Goal: Task Accomplishment & Management: Complete application form

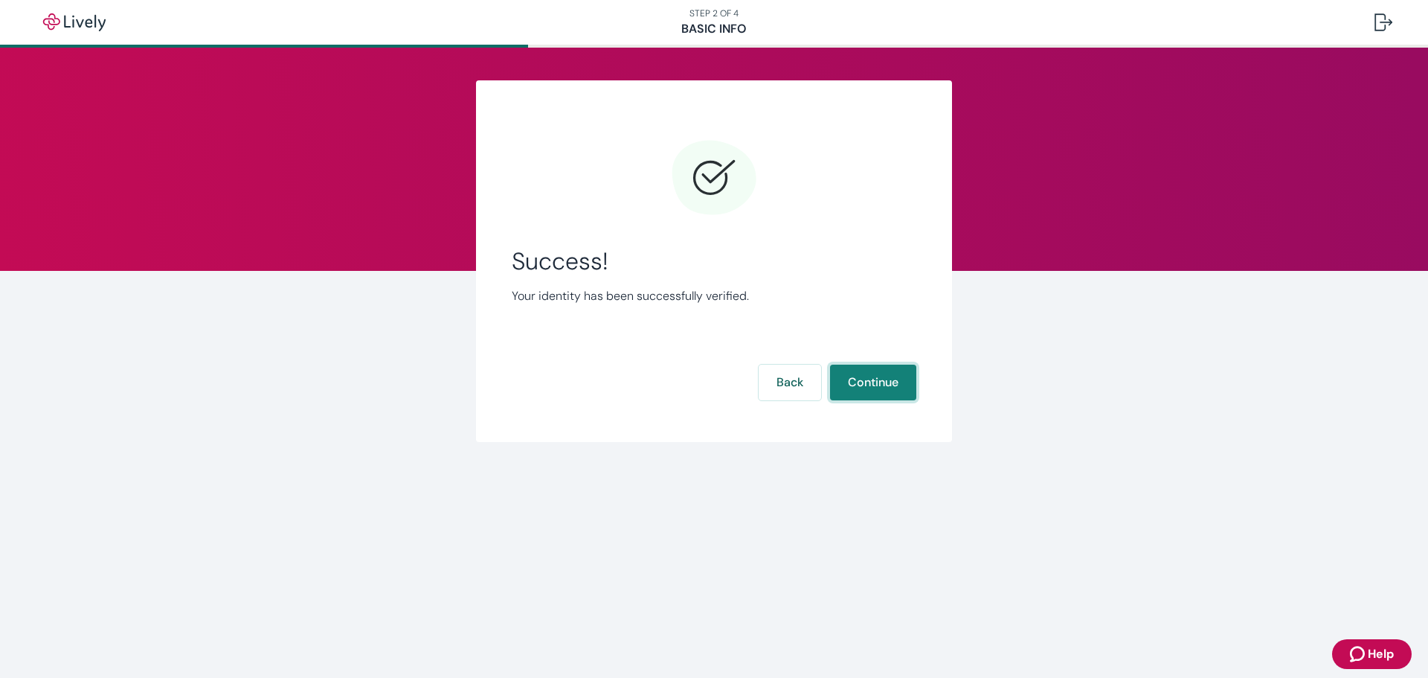
click at [886, 380] on button "Continue" at bounding box center [873, 383] width 86 height 36
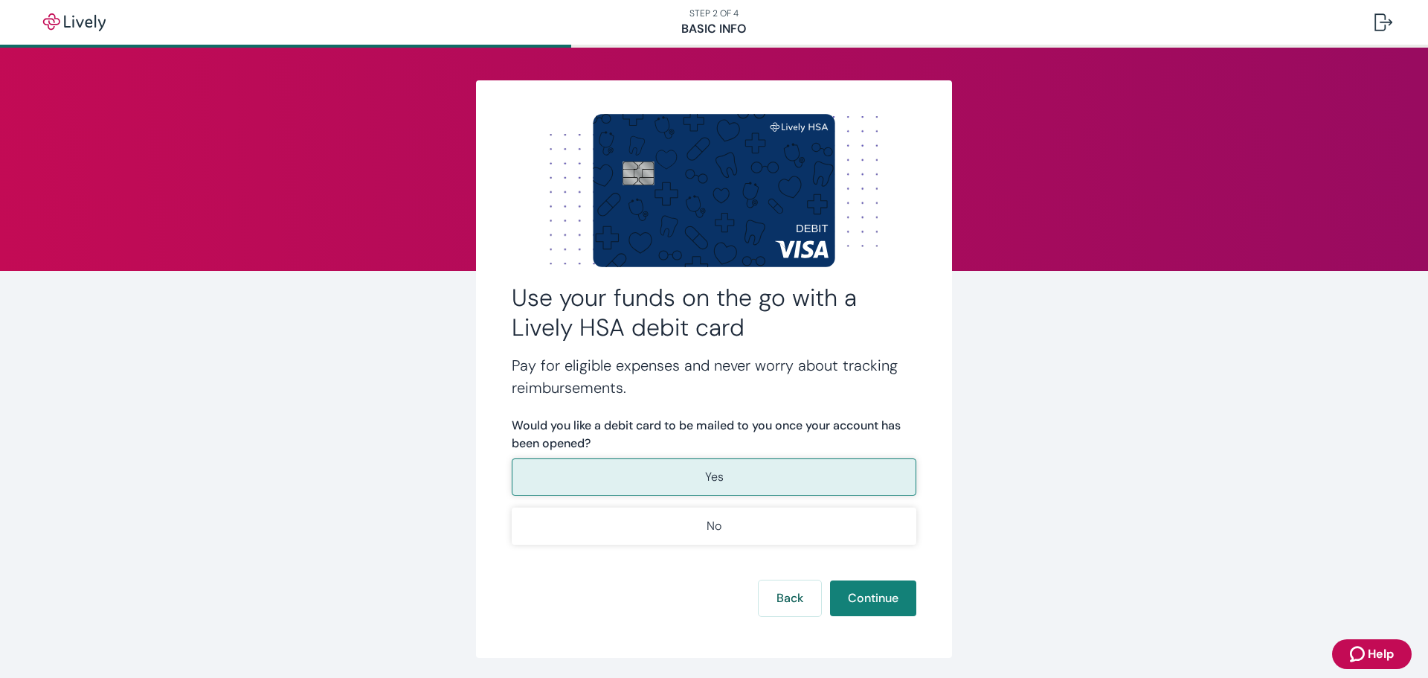
click at [745, 481] on button "Yes" at bounding box center [714, 476] width 405 height 37
click at [882, 600] on button "Continue" at bounding box center [873, 598] width 86 height 36
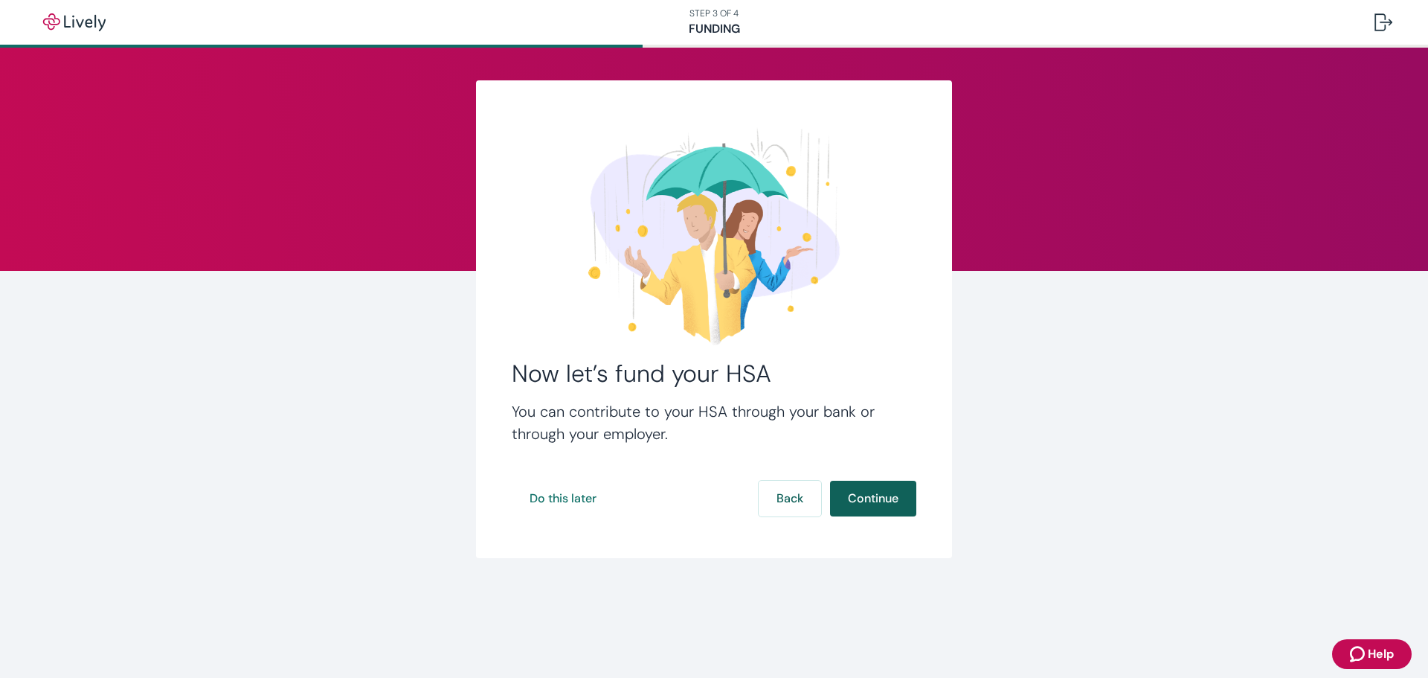
click at [892, 497] on button "Continue" at bounding box center [873, 499] width 86 height 36
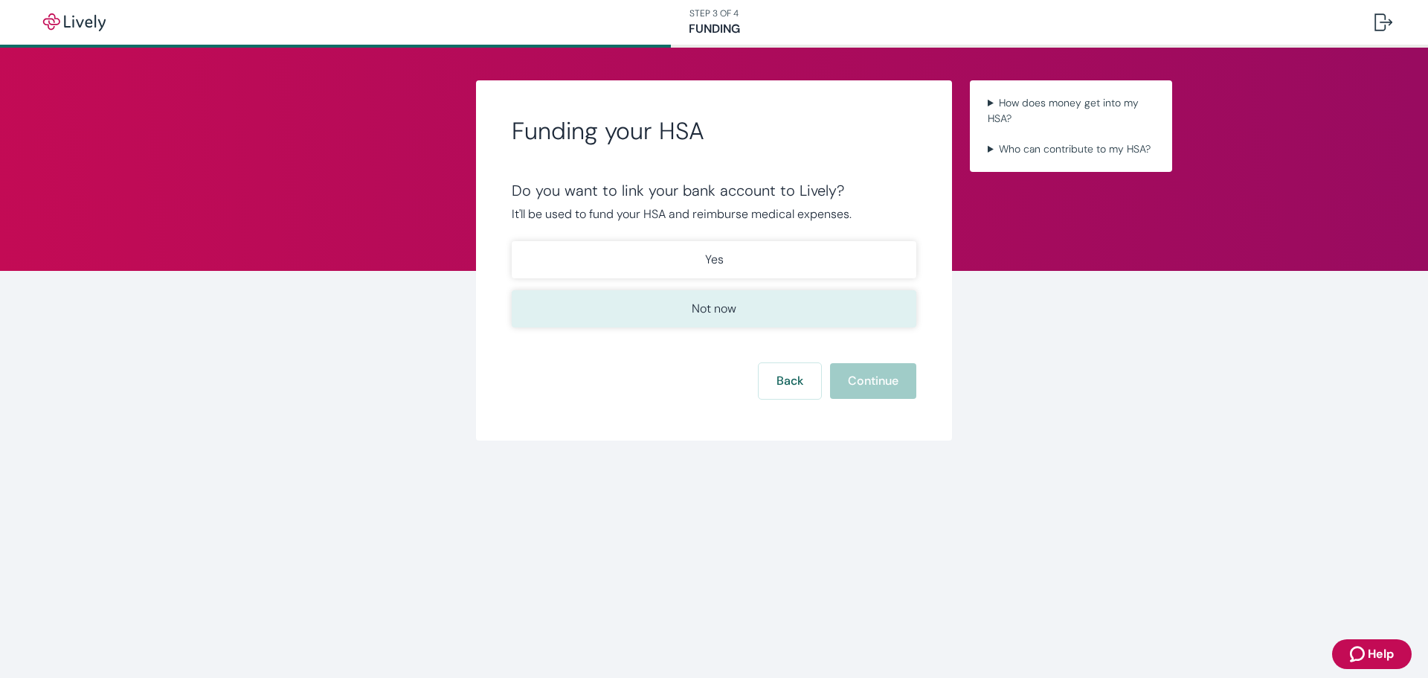
click at [763, 304] on button "Not now" at bounding box center [714, 308] width 405 height 37
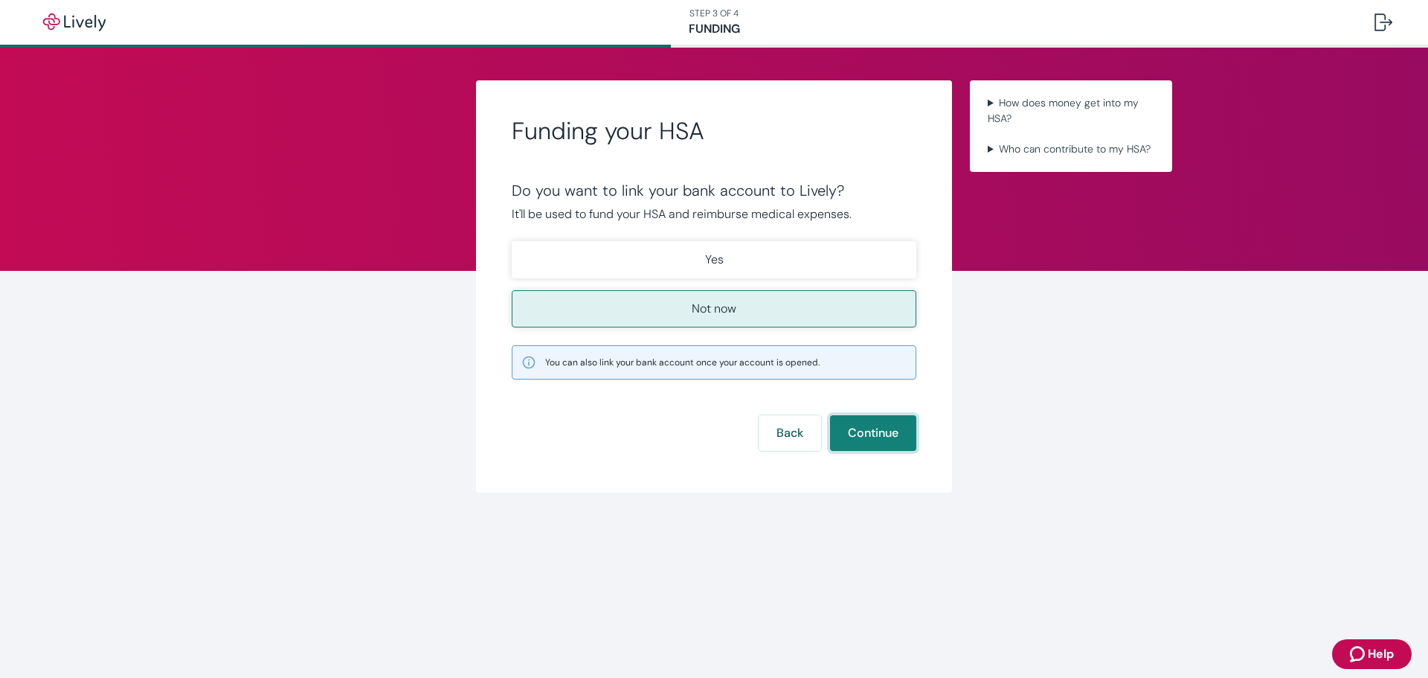
click at [897, 441] on button "Continue" at bounding box center [873, 433] width 86 height 36
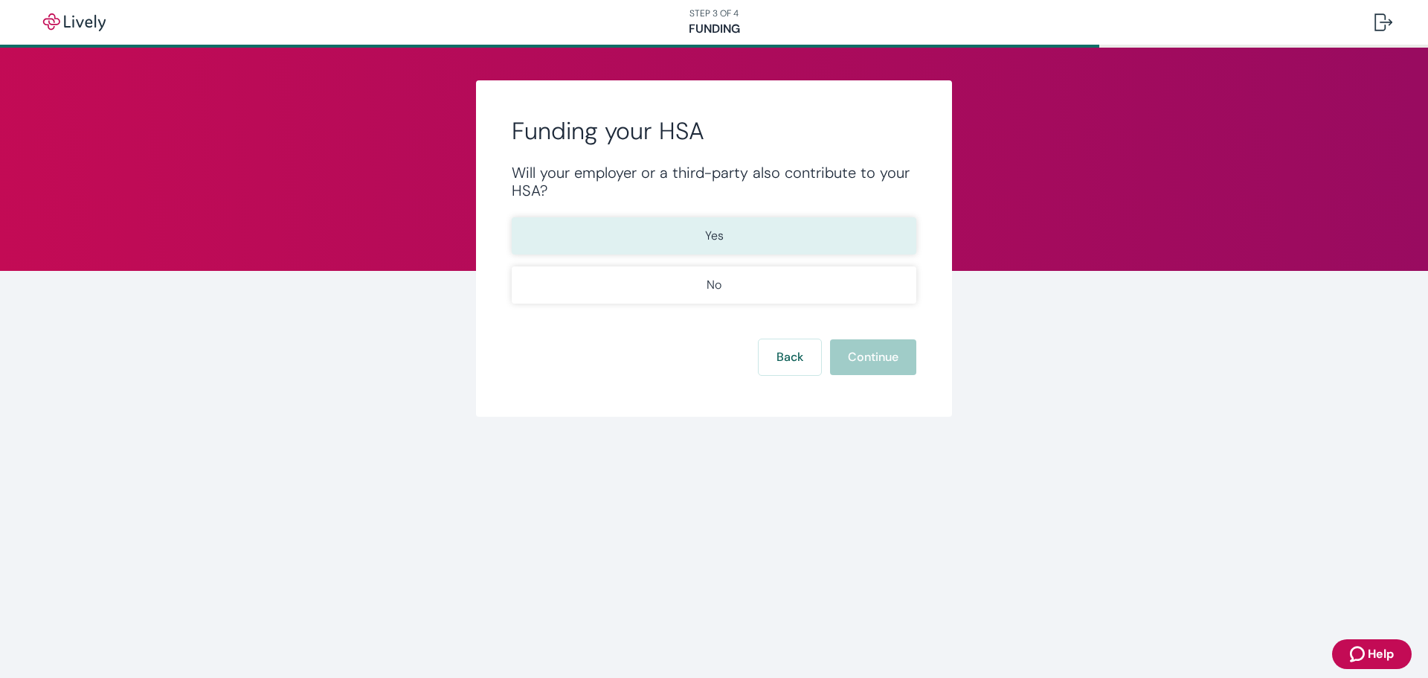
click at [796, 231] on button "Yes" at bounding box center [714, 235] width 405 height 37
click at [878, 356] on button "Continue" at bounding box center [873, 357] width 86 height 36
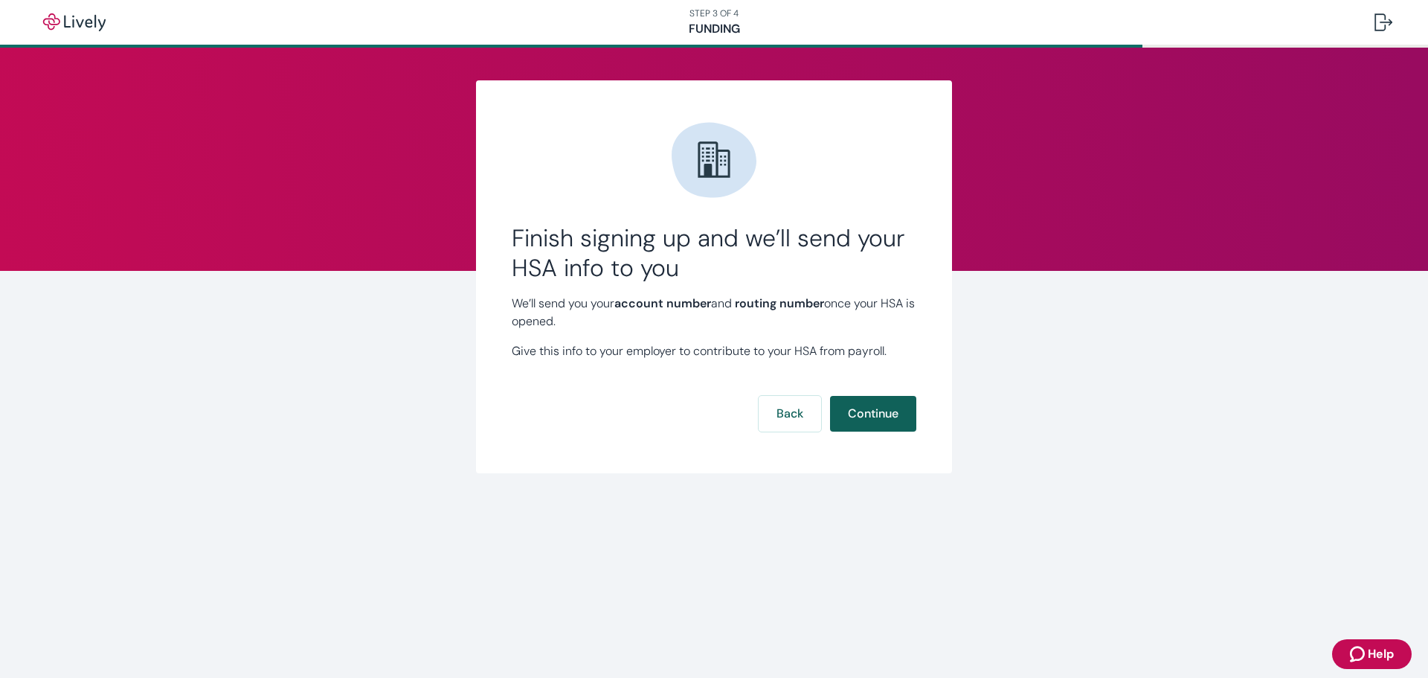
click at [894, 411] on button "Continue" at bounding box center [873, 414] width 86 height 36
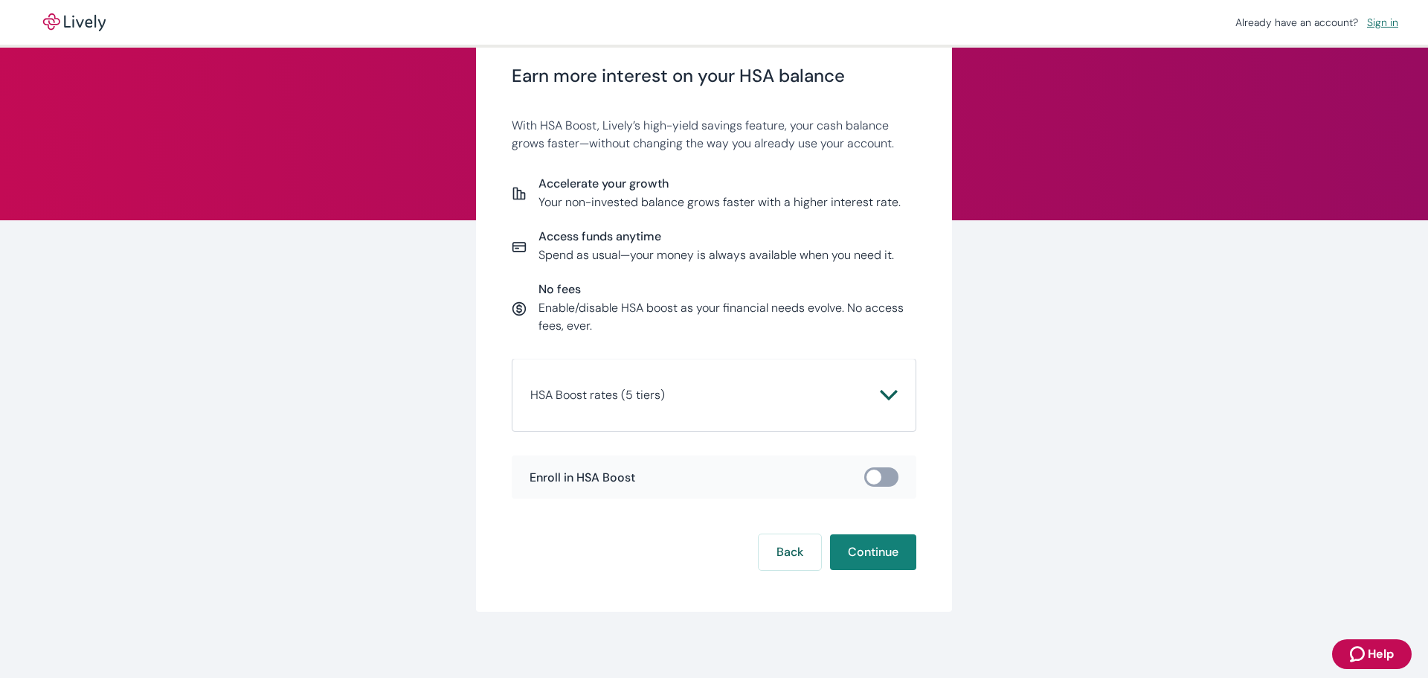
scroll to position [56, 0]
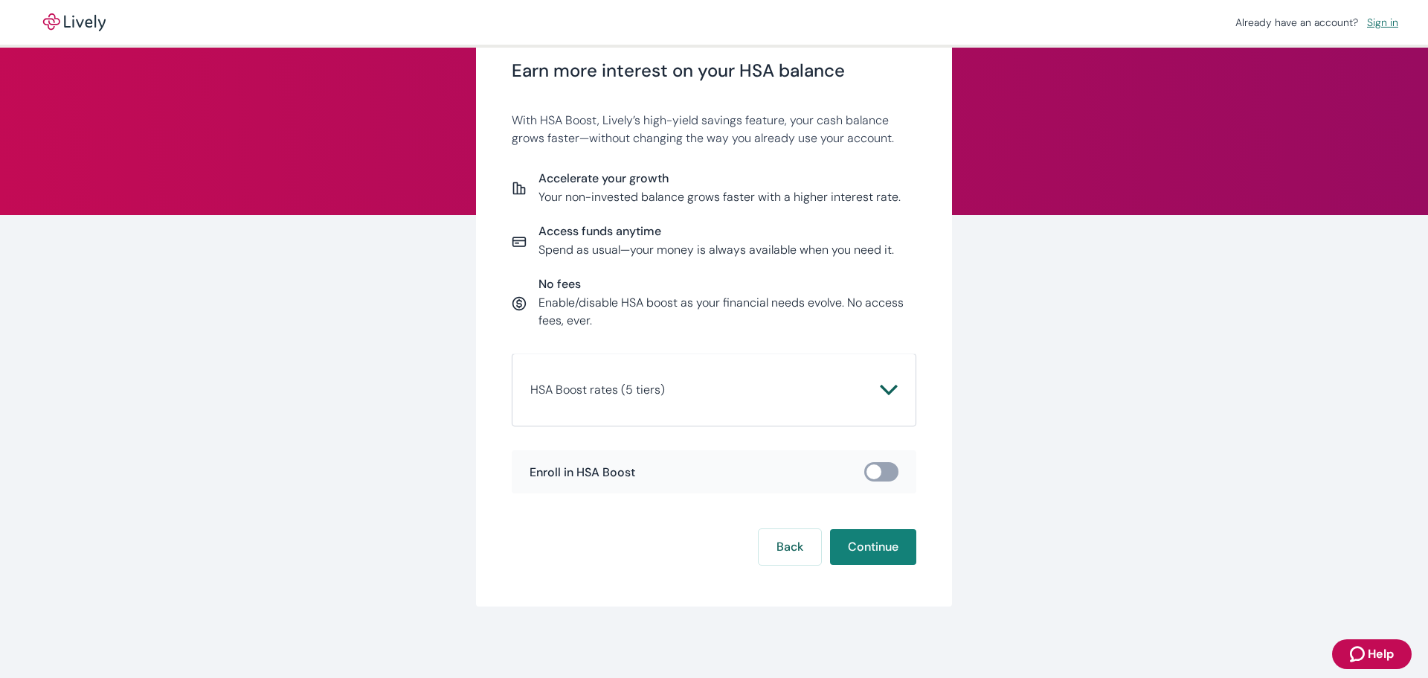
click at [891, 394] on icon "Chevron icon" at bounding box center [889, 390] width 18 height 18
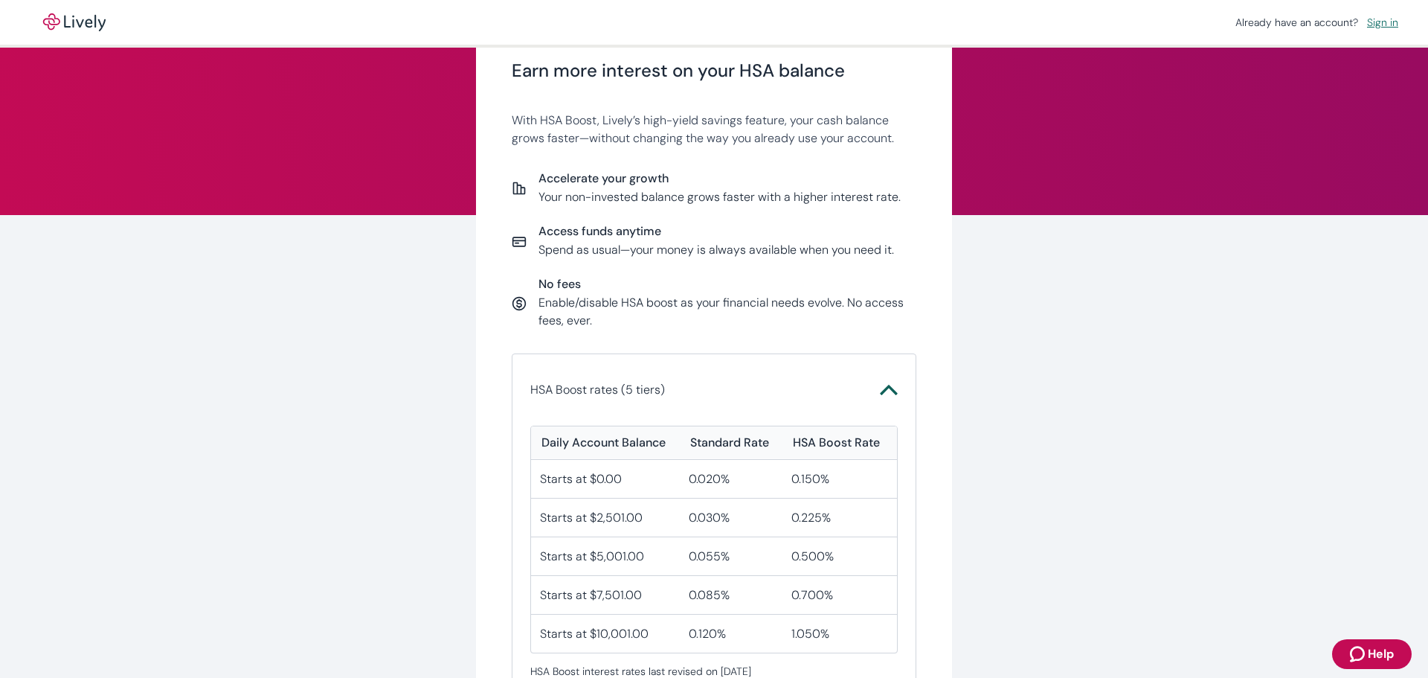
click at [998, 385] on div "Earn more interest on your HSA balance With HSA Boost, Lively’s high-yield savi…" at bounding box center [714, 451] width 714 height 852
click at [883, 393] on icon "Chevron icon" at bounding box center [889, 390] width 18 height 18
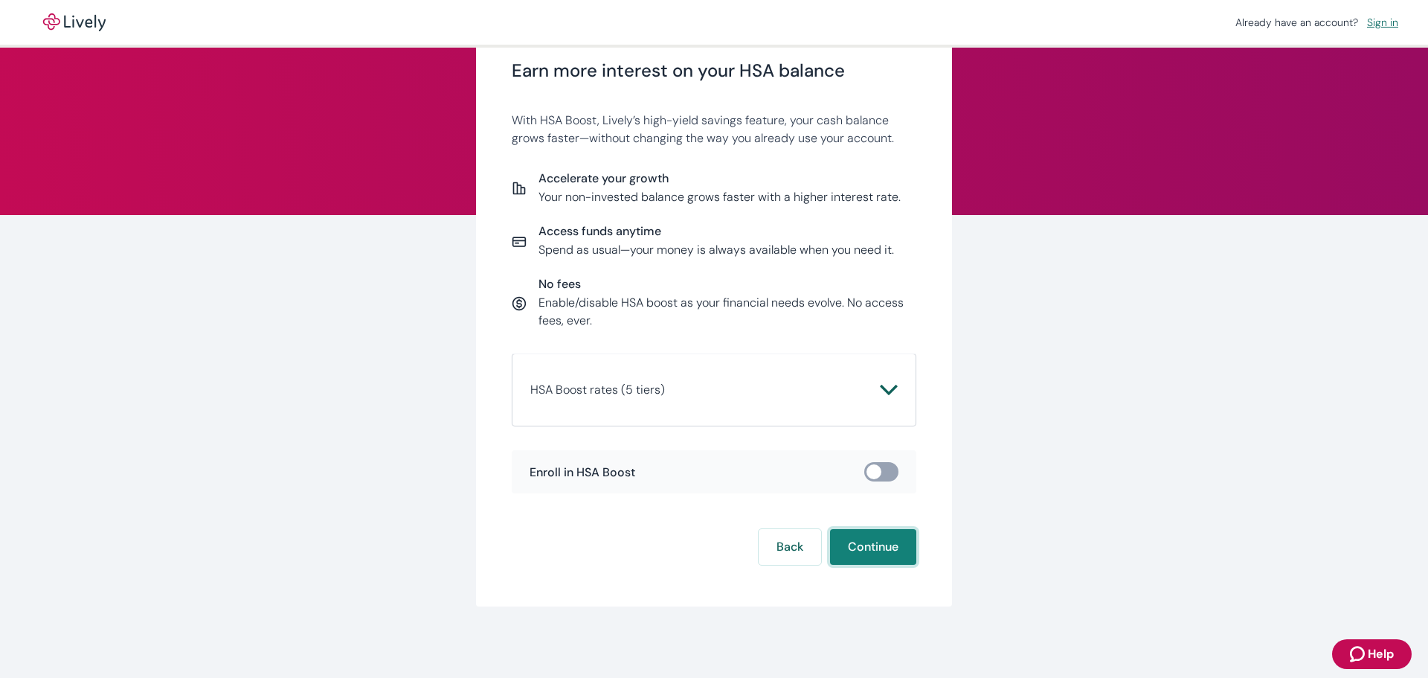
click at [868, 545] on button "Continue" at bounding box center [873, 547] width 86 height 36
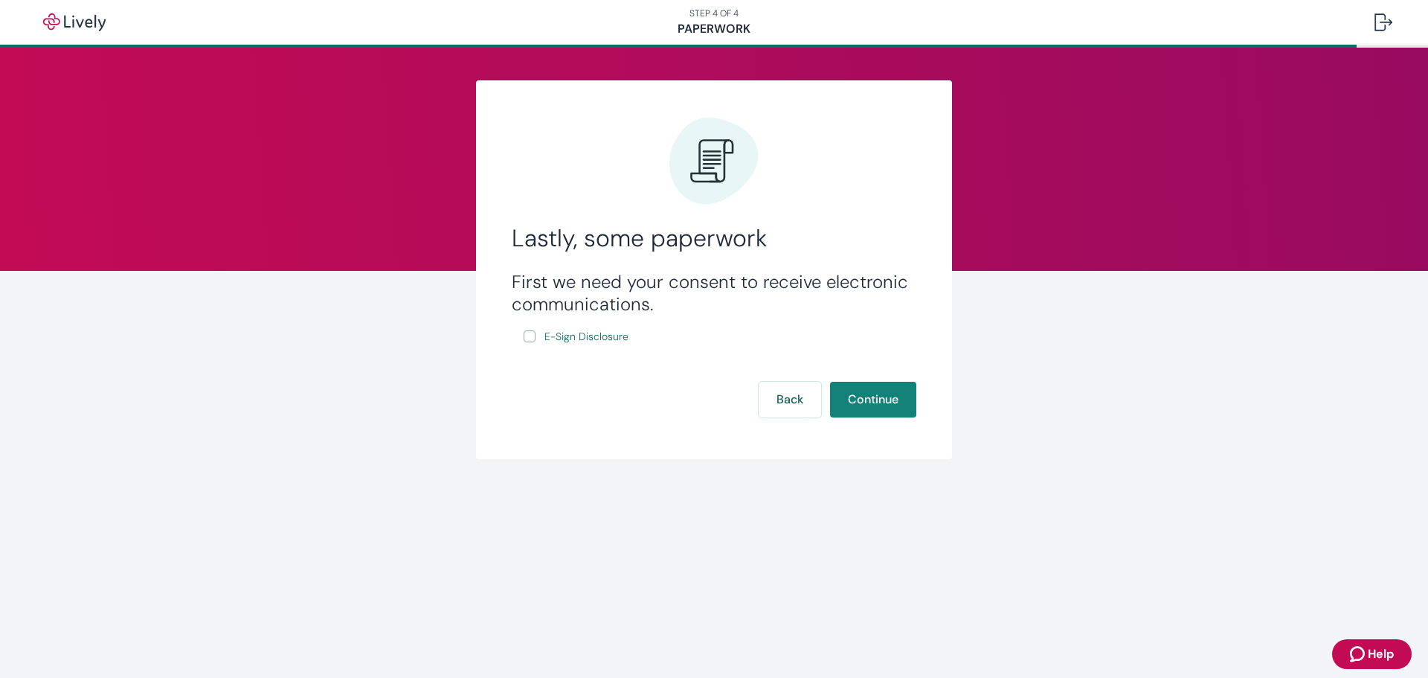
click at [528, 336] on input "E-Sign Disclosure" at bounding box center [530, 336] width 12 height 12
checkbox input "true"
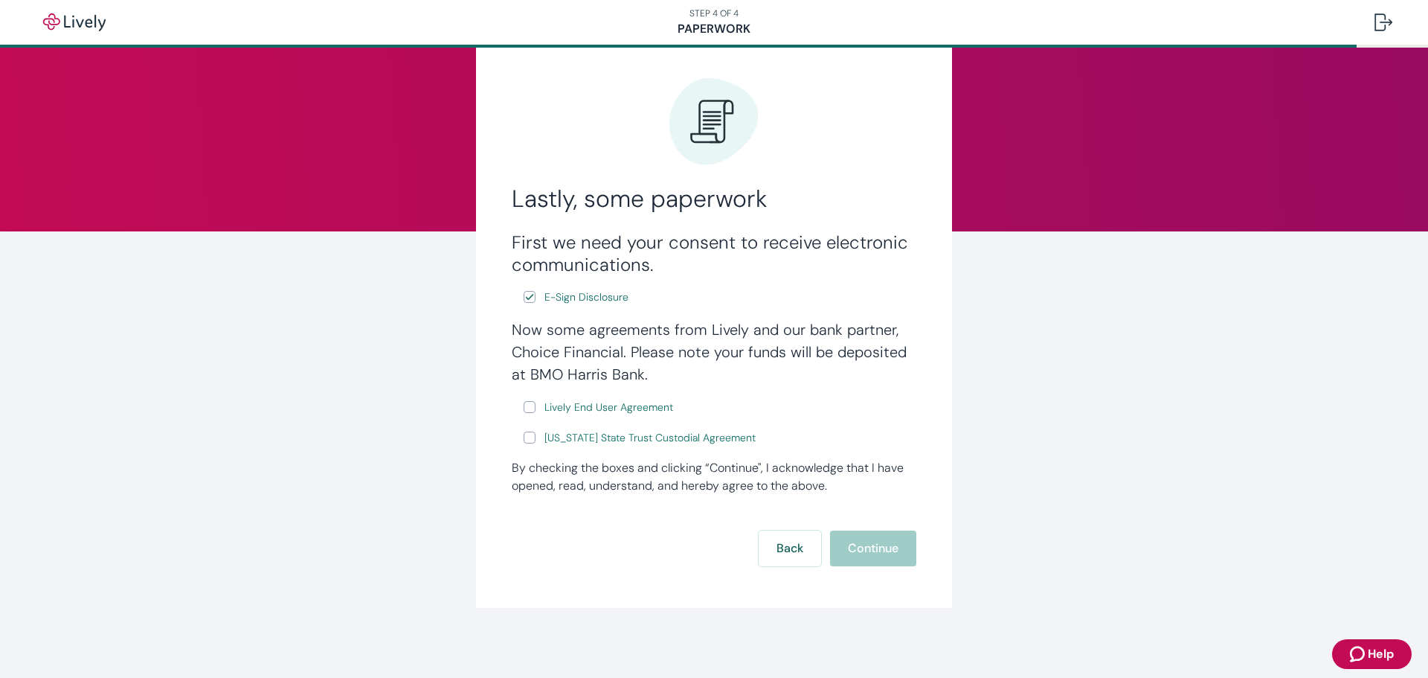
scroll to position [41, 0]
click at [517, 401] on div "Now some agreements from Lively and our bank partner, Choice Financial. Please …" at bounding box center [714, 381] width 405 height 129
click at [525, 405] on input "Lively End User Agreement" at bounding box center [530, 406] width 12 height 12
checkbox input "true"
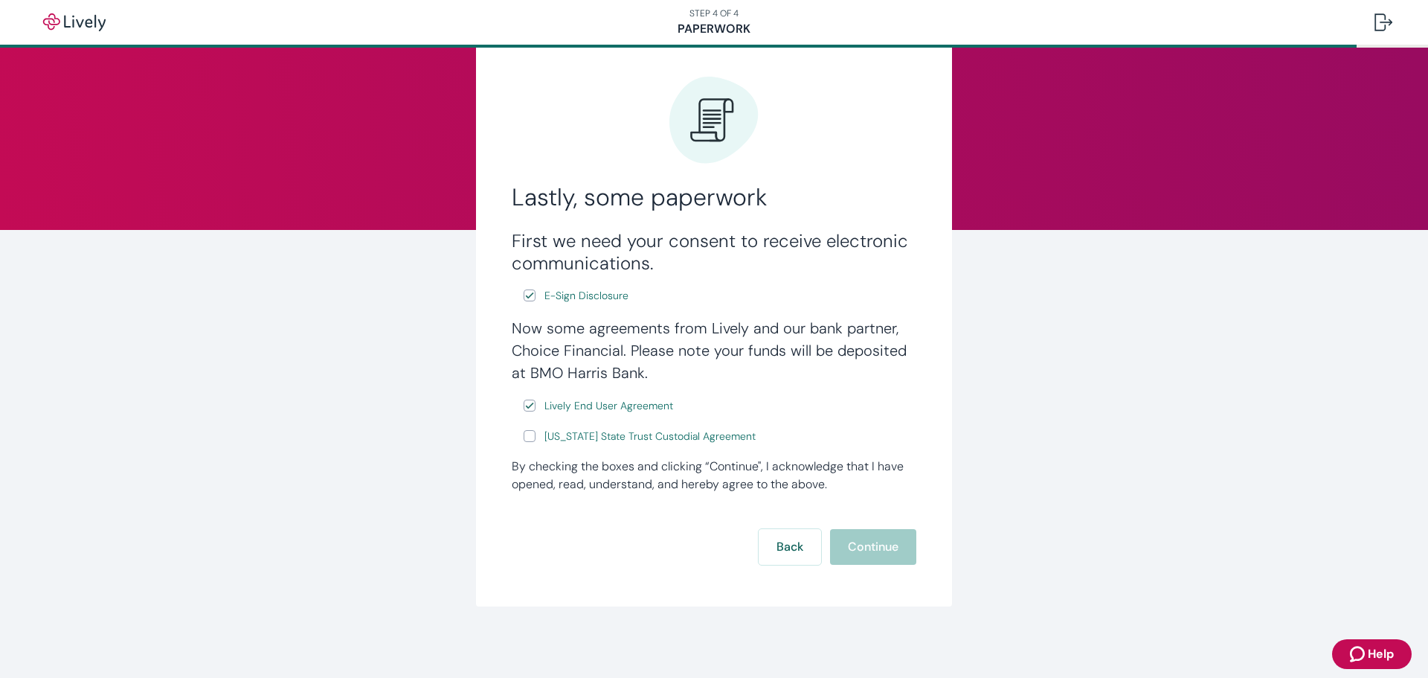
click at [527, 437] on input "[US_STATE] State Trust Custodial Agreement" at bounding box center [530, 436] width 12 height 12
checkbox input "true"
click at [869, 527] on form "First we need your consent to receive electronic communications. E-Sign Disclos…" at bounding box center [714, 397] width 405 height 335
click at [878, 547] on button "Continue" at bounding box center [873, 547] width 86 height 36
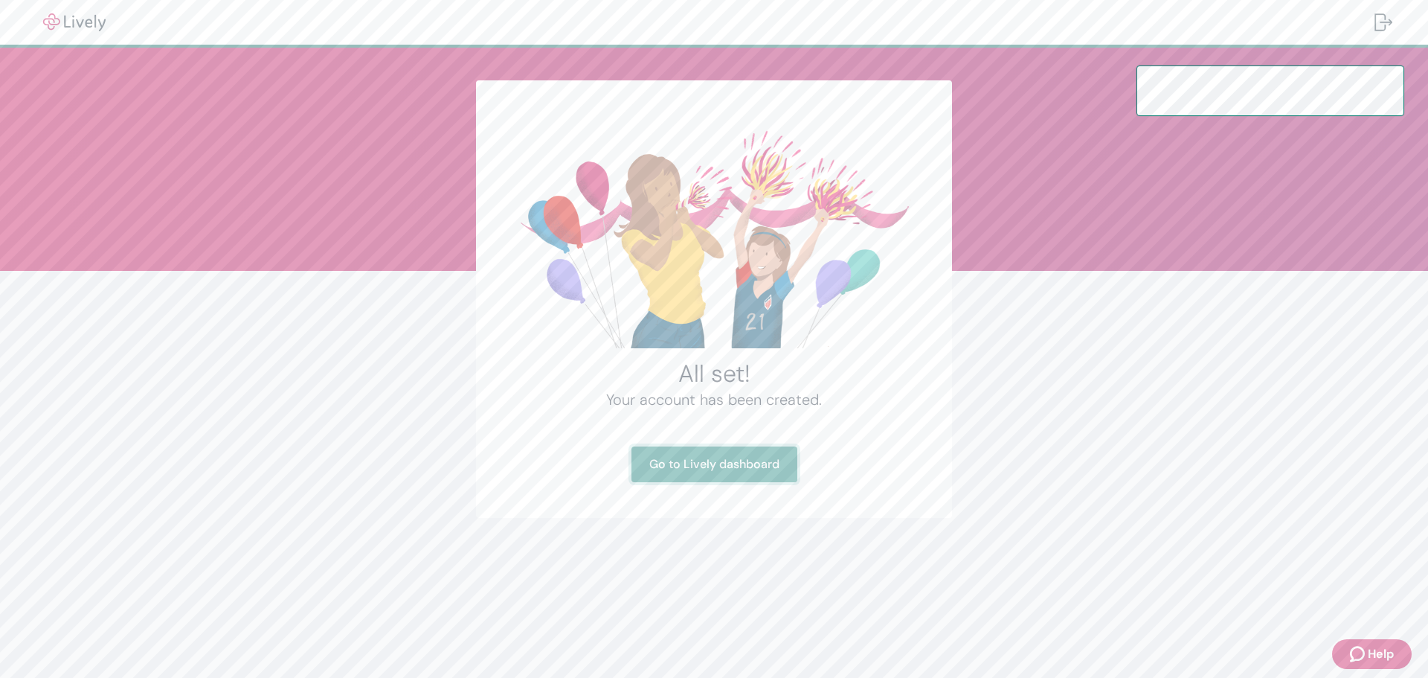
click at [703, 464] on link "Go to Lively dashboard" at bounding box center [715, 464] width 166 height 36
